Goal: Use online tool/utility: Use online tool/utility

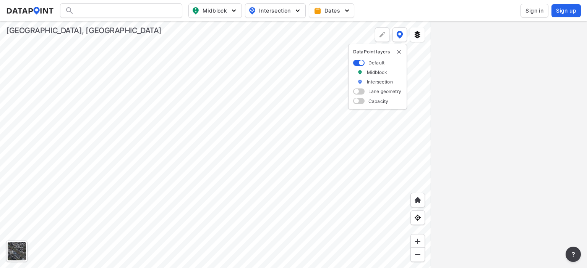
click at [537, 13] on span "Sign in" at bounding box center [534, 11] width 18 height 8
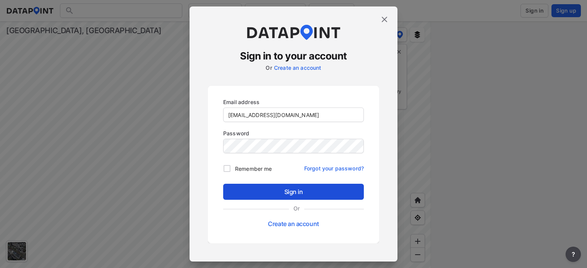
click at [329, 189] on span "Sign in" at bounding box center [293, 192] width 128 height 9
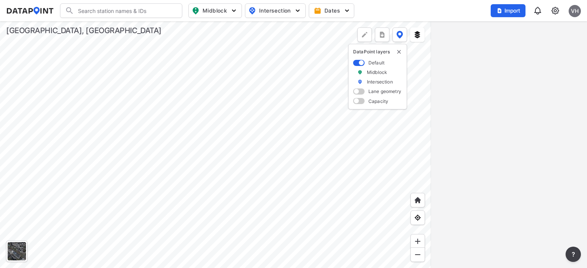
click at [231, 241] on div at bounding box center [215, 144] width 431 height 247
click at [252, 244] on div at bounding box center [215, 144] width 431 height 247
click at [268, 192] on div at bounding box center [215, 144] width 431 height 247
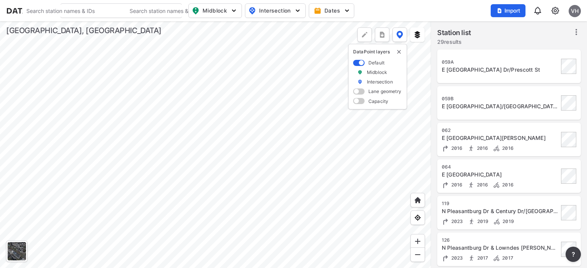
click at [243, 40] on div at bounding box center [215, 144] width 431 height 247
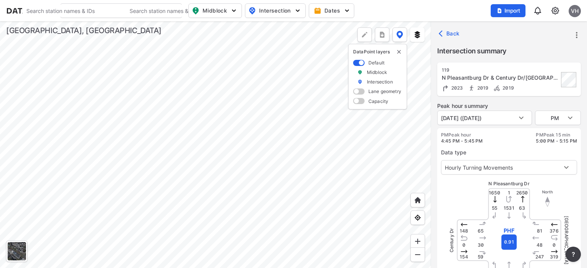
type input "1309"
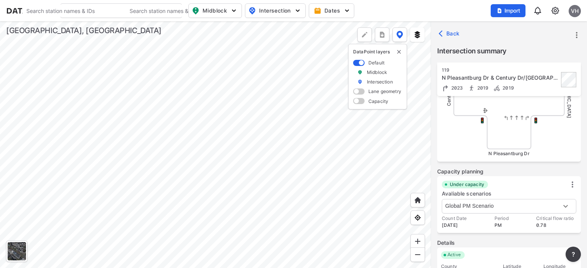
scroll to position [354, 0]
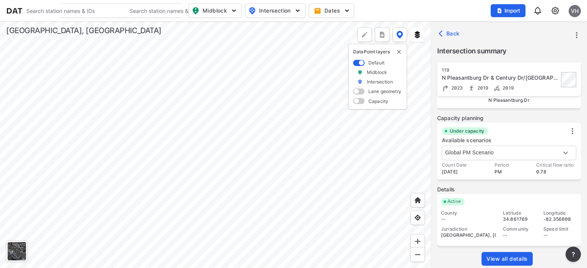
click at [512, 259] on span "View all details" at bounding box center [506, 259] width 41 height 8
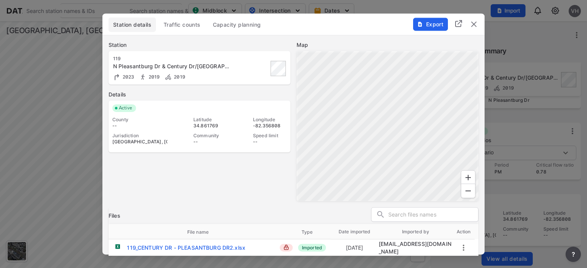
click at [196, 22] on span "Traffic counts" at bounding box center [181, 25] width 37 height 8
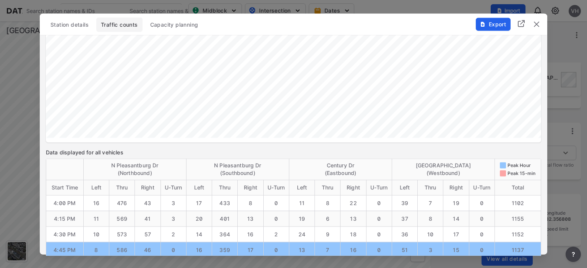
scroll to position [786, 0]
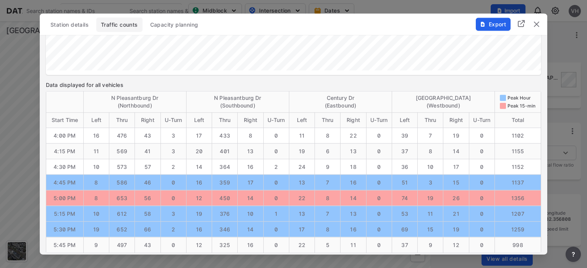
click at [169, 22] on span "Capacity planning" at bounding box center [174, 25] width 48 height 8
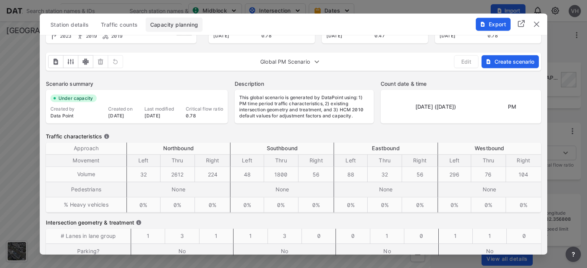
scroll to position [0, 0]
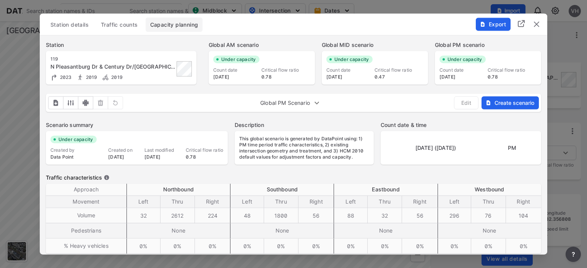
click at [303, 103] on body "Search Please enter a search term. Search Please enter a search term. Midblock …" at bounding box center [293, 134] width 587 height 268
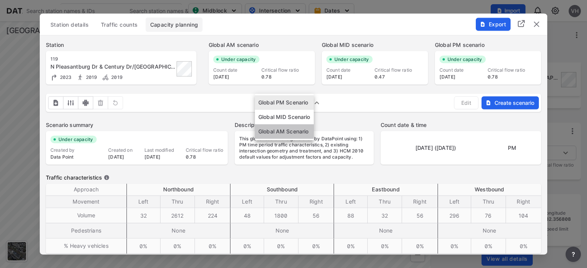
click at [293, 132] on li "Global AM Scenario" at bounding box center [284, 131] width 59 height 15
type input "1307"
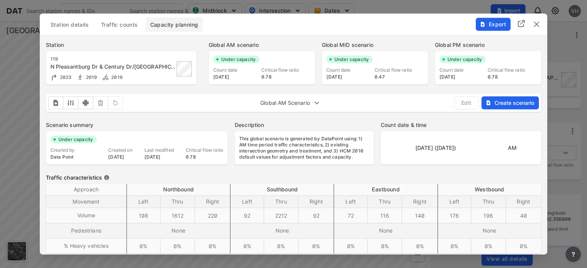
type input "108"
type input "1612"
type input "220"
type input "92"
type input "2212"
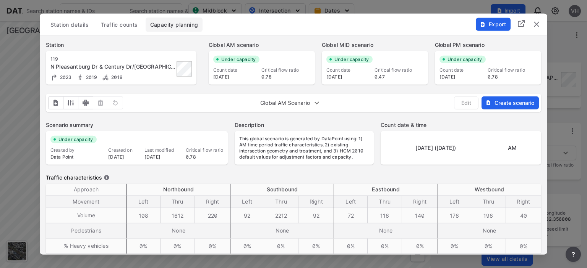
type input "92"
type input "72"
type input "116"
type input "140"
type input "176"
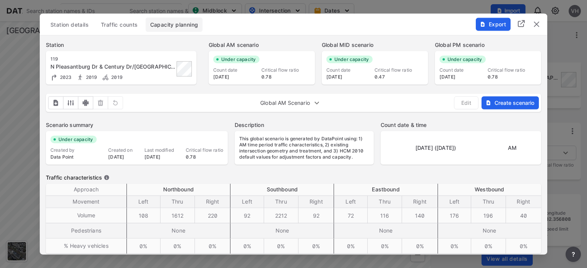
type input "196"
type input "40"
click at [284, 101] on body "Search Please enter a search term. Search Please enter a search term. Midblock …" at bounding box center [293, 134] width 587 height 268
click at [284, 91] on li "Global MID Scenario" at bounding box center [284, 88] width 59 height 15
type input "1308"
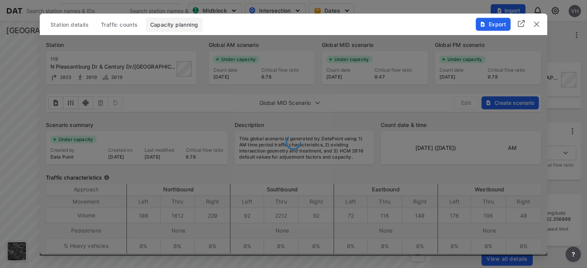
type input "76"
type input "1672"
type input "176"
type input "48"
type input "1500"
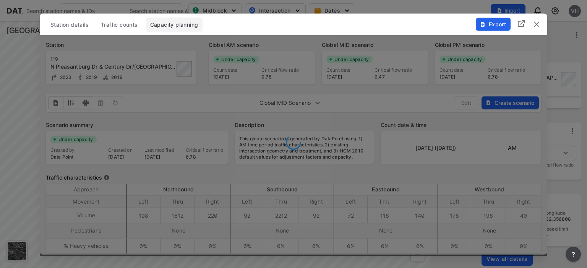
type input "64"
type input "20"
type input "36"
type input "148"
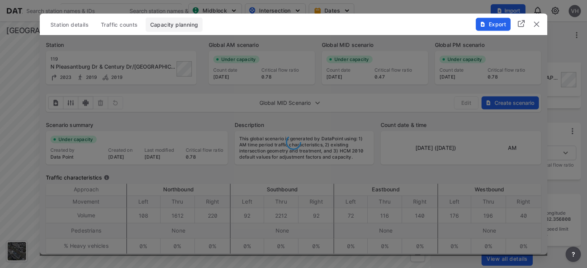
type input "28"
type input "24"
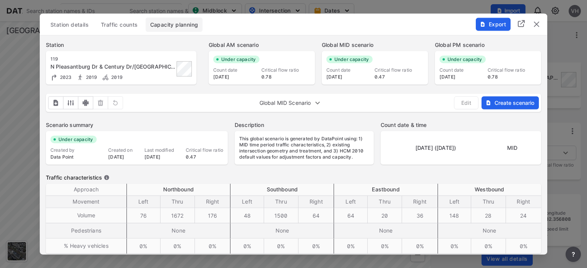
click at [534, 21] on img "delete" at bounding box center [536, 23] width 9 height 9
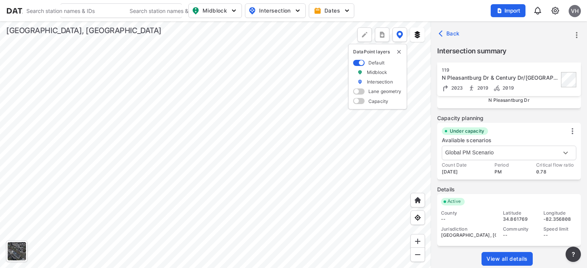
click at [271, 137] on div at bounding box center [215, 144] width 431 height 247
click at [239, 103] on div at bounding box center [215, 144] width 431 height 247
click at [204, 226] on div at bounding box center [215, 144] width 431 height 247
click at [161, 91] on div at bounding box center [215, 144] width 431 height 247
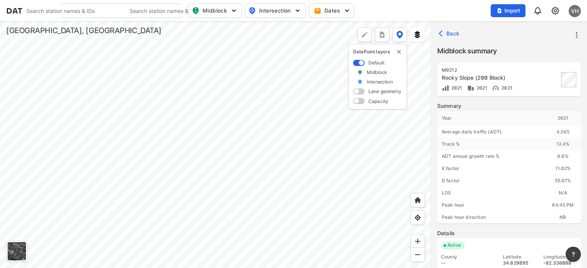
click at [171, 120] on div at bounding box center [215, 144] width 431 height 247
click at [270, 144] on div at bounding box center [215, 144] width 431 height 247
